Goal: Task Accomplishment & Management: Manage account settings

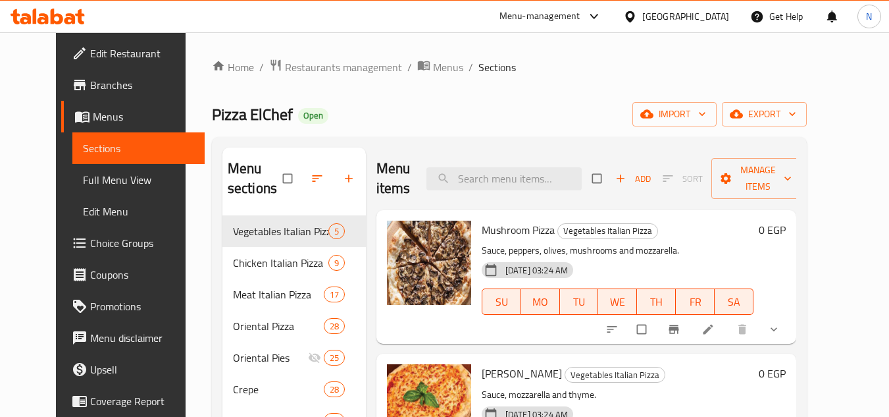
drag, startPoint x: 718, startPoint y: 14, endPoint x: 711, endPoint y: 22, distance: 11.2
click at [719, 14] on div "[GEOGRAPHIC_DATA]" at bounding box center [685, 16] width 87 height 14
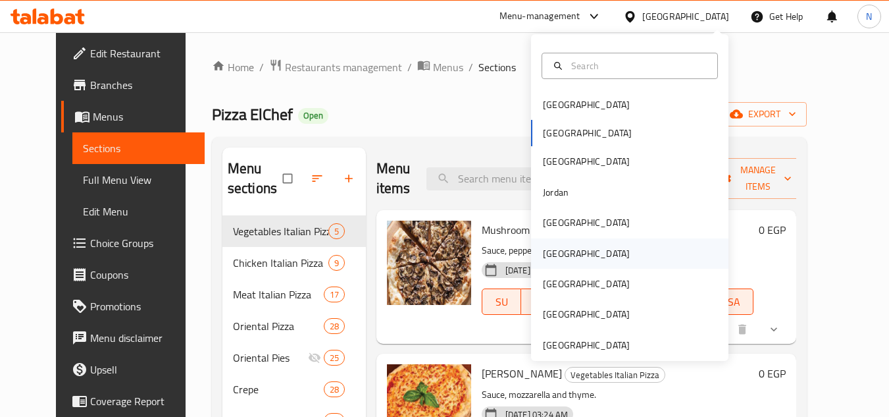
click at [571, 257] on div "[GEOGRAPHIC_DATA]" at bounding box center [629, 253] width 197 height 30
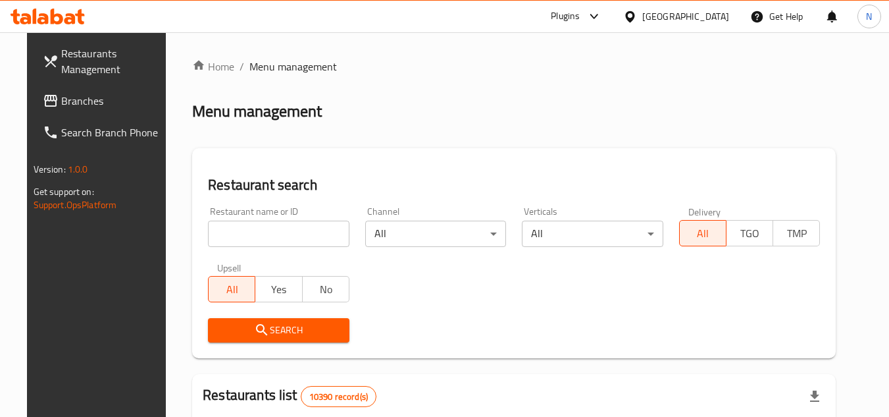
click at [311, 237] on input "search" at bounding box center [279, 233] width 142 height 26
paste input "Coffee Shop Pizza"
type input "Coffee Shop Pizza"
click at [254, 327] on icon "submit" at bounding box center [262, 330] width 16 height 16
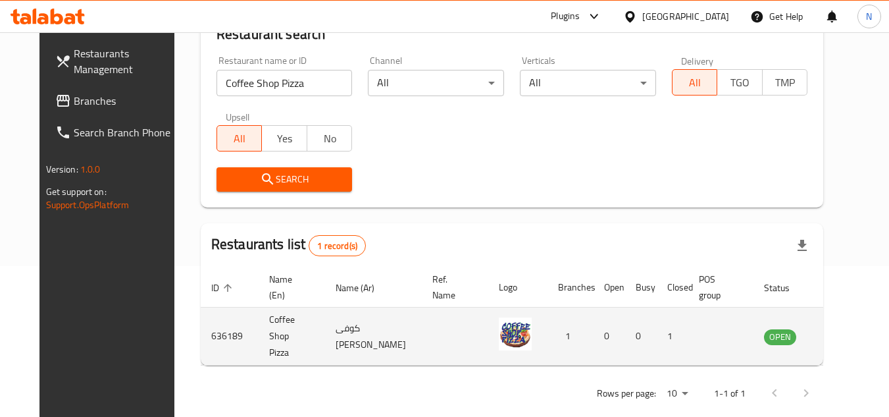
scroll to position [159, 0]
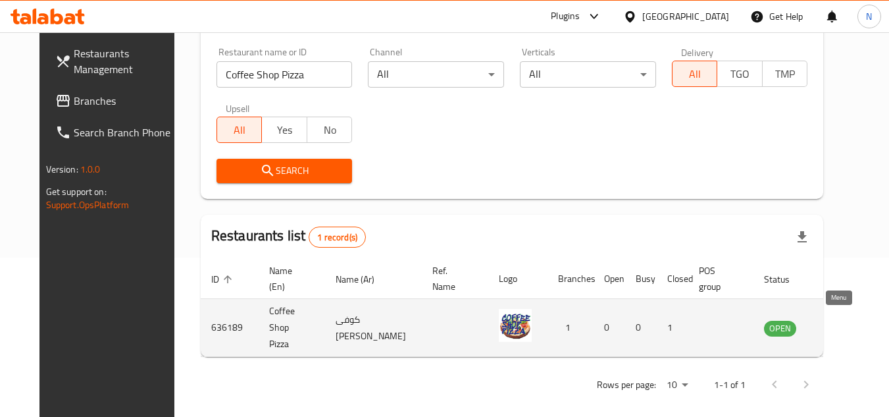
click at [842, 326] on icon "enhanced table" at bounding box center [844, 328] width 5 height 5
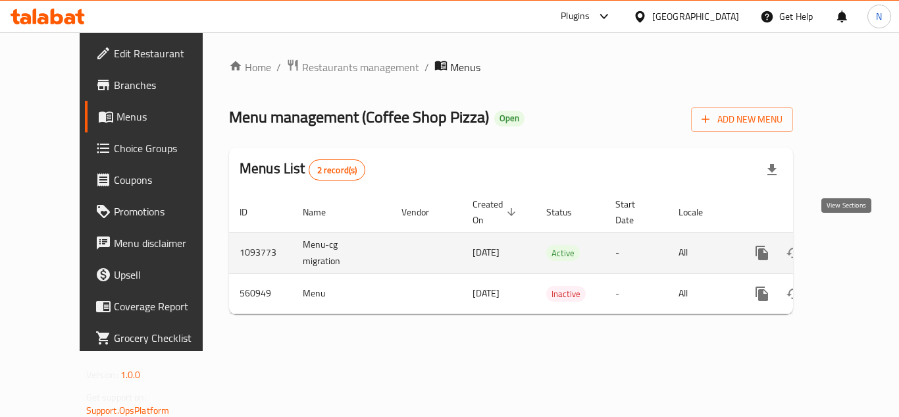
click at [850, 245] on icon "enhanced table" at bounding box center [857, 253] width 16 height 16
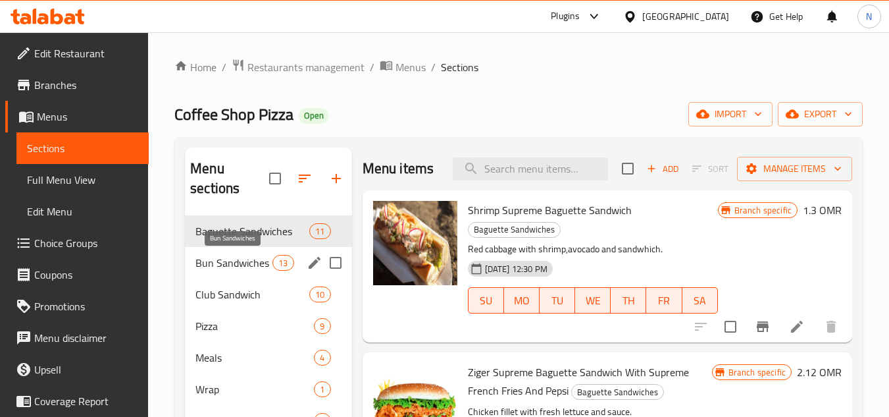
click at [225, 262] on span "Bun Sandwiches" at bounding box center [233, 263] width 77 height 16
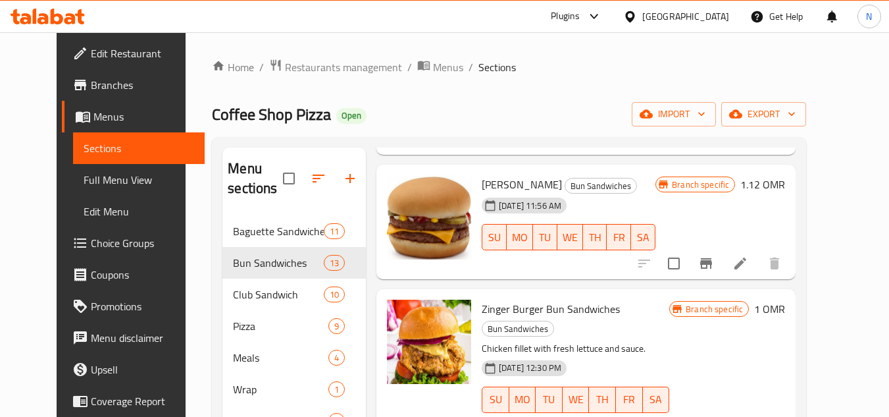
scroll to position [263, 0]
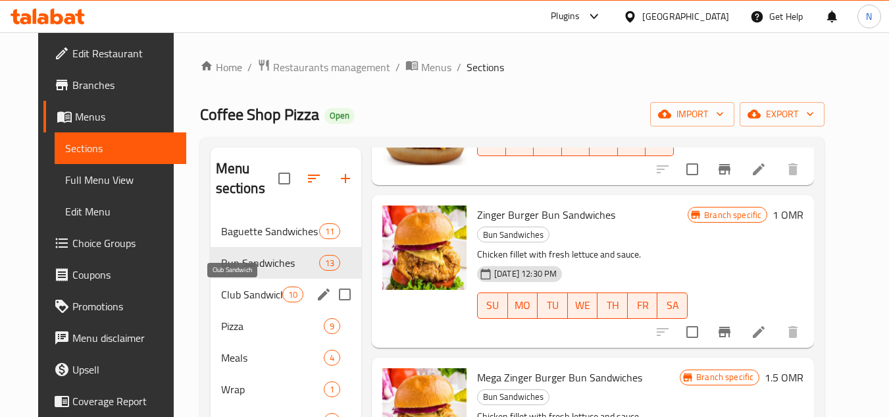
click at [221, 294] on span "Club Sandwich" at bounding box center [251, 294] width 61 height 16
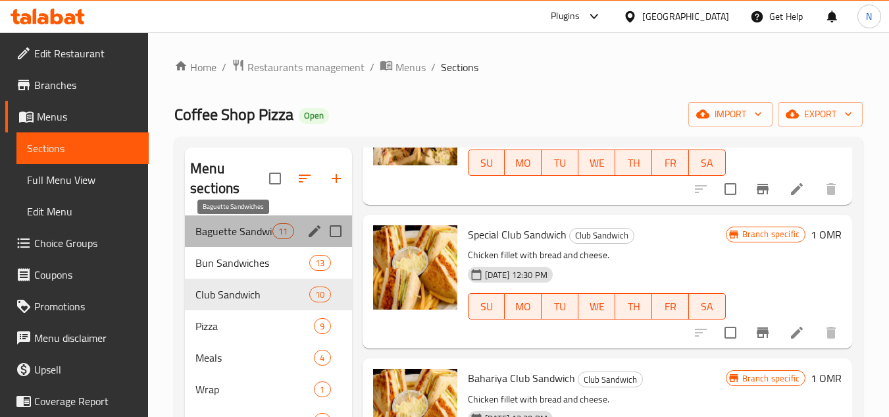
click at [245, 234] on span "Baguette Sandwiches" at bounding box center [233, 231] width 77 height 16
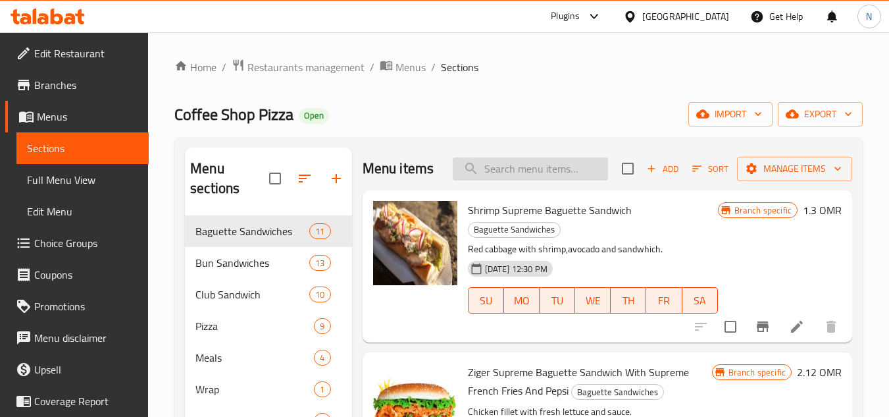
click at [496, 177] on input "search" at bounding box center [530, 168] width 155 height 23
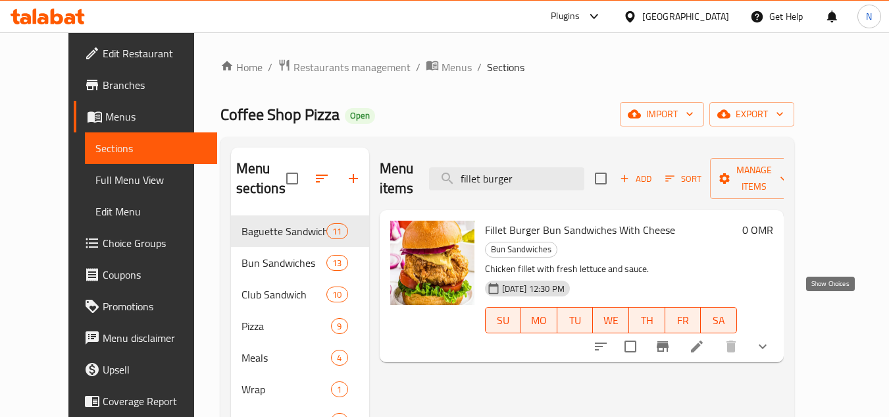
type input "fillet burger"
click at [771, 338] on icon "show more" at bounding box center [763, 346] width 16 height 16
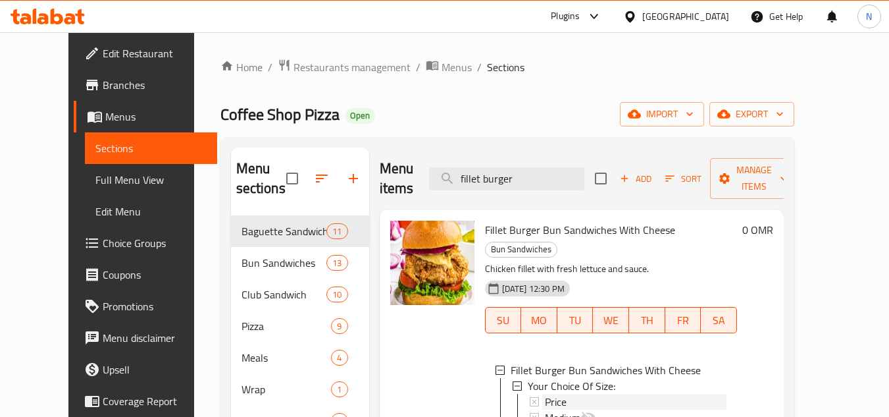
click at [581, 394] on div "Price" at bounding box center [636, 402] width 182 height 16
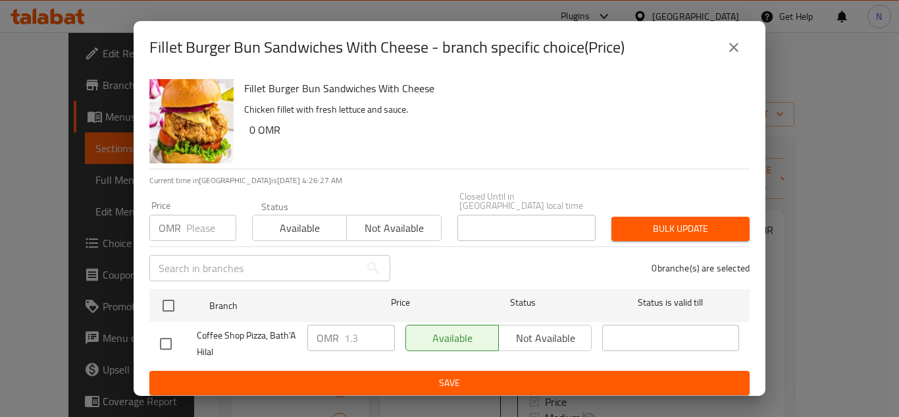
click at [736, 49] on icon "close" at bounding box center [734, 47] width 16 height 16
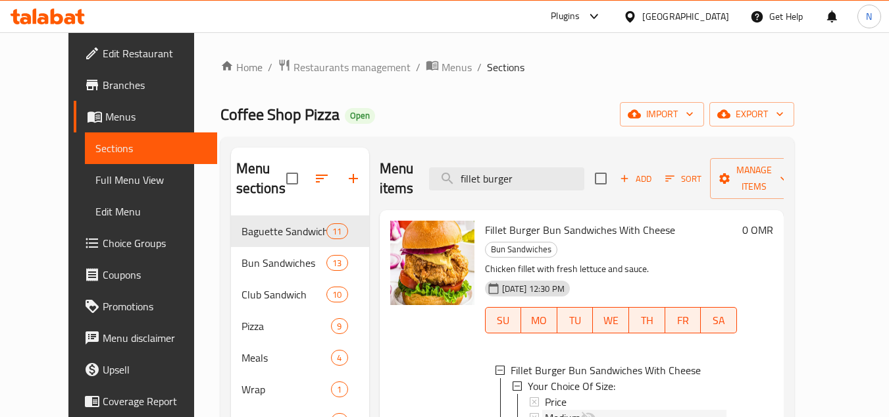
click at [555, 409] on span "Medium" at bounding box center [563, 417] width 36 height 16
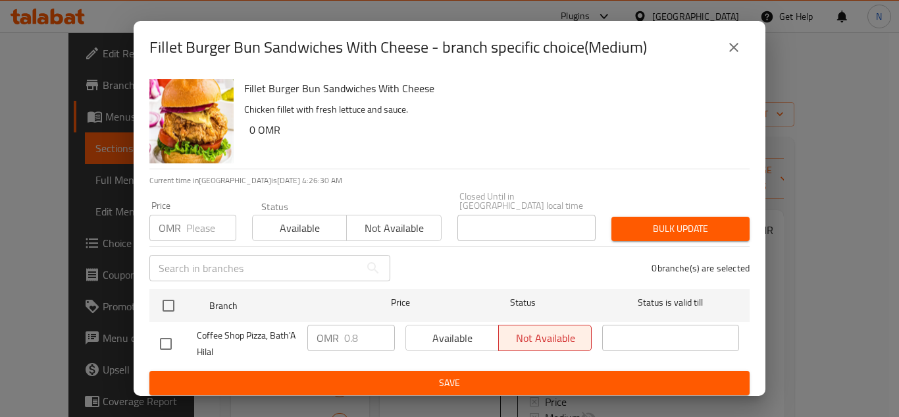
click at [734, 55] on icon "close" at bounding box center [734, 47] width 16 height 16
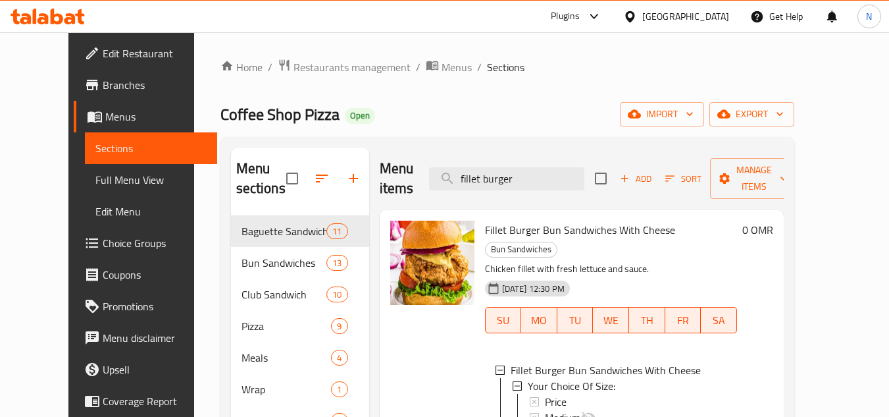
click at [711, 16] on div "[GEOGRAPHIC_DATA]" at bounding box center [685, 16] width 87 height 14
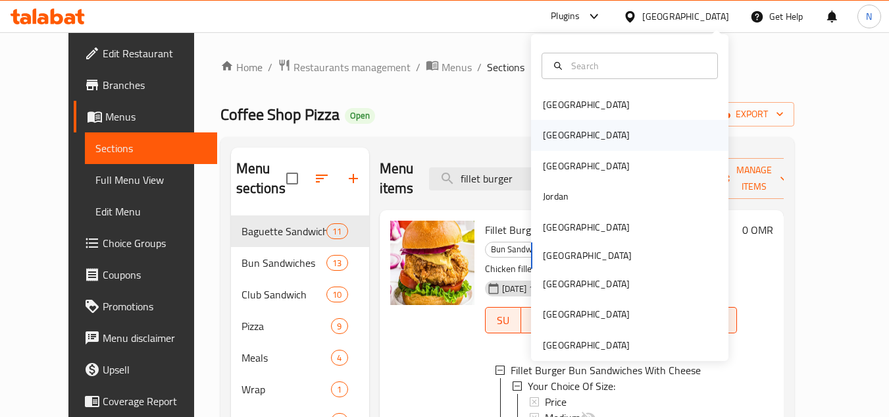
click at [546, 130] on div "[GEOGRAPHIC_DATA]" at bounding box center [586, 135] width 87 height 14
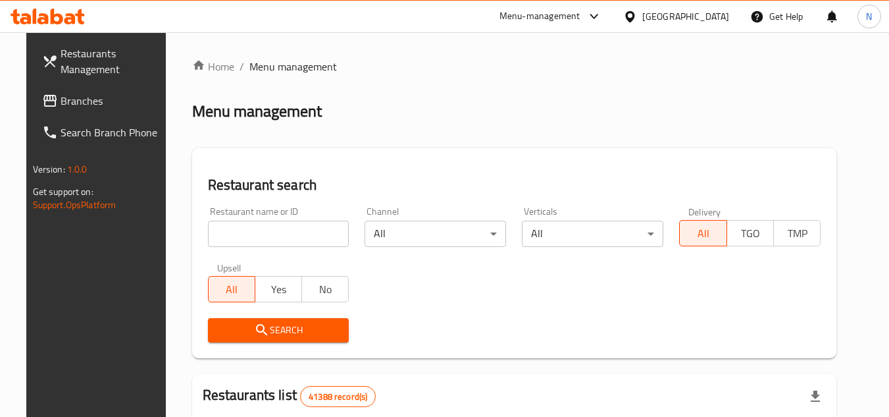
click at [70, 107] on span "Branches" at bounding box center [113, 101] width 104 height 16
